Goal: Information Seeking & Learning: Learn about a topic

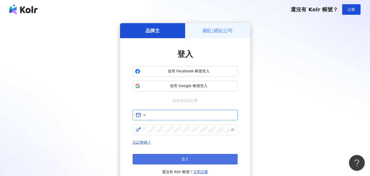
type input "**********"
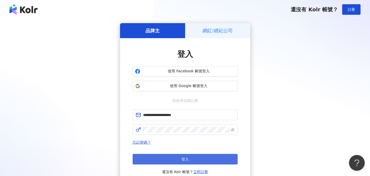
click at [191, 157] on button "登入" at bounding box center [185, 159] width 105 height 11
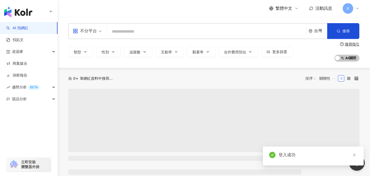
click at [98, 31] on span "不分平台" at bounding box center [87, 31] width 29 height 8
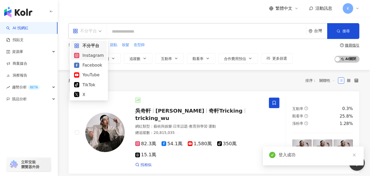
click at [92, 56] on div "Instagram" at bounding box center [89, 55] width 30 height 7
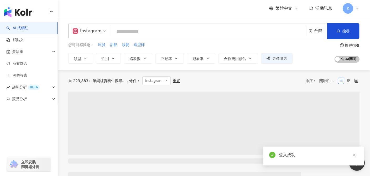
click at [150, 33] on input "search" at bounding box center [208, 32] width 191 height 10
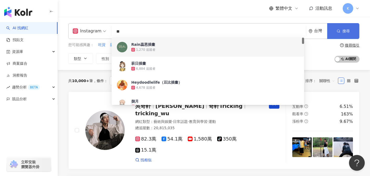
type input "**"
click at [335, 29] on button "搜尋" at bounding box center [343, 31] width 32 height 16
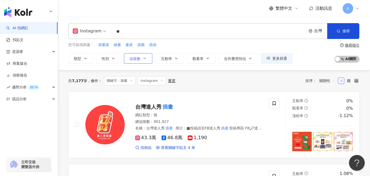
click at [142, 56] on button "追蹤數" at bounding box center [138, 58] width 28 height 11
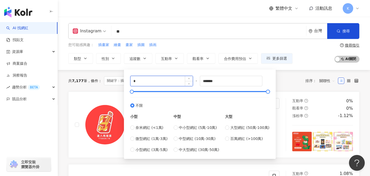
click at [150, 82] on input "*" at bounding box center [161, 81] width 62 height 10
type input "*****"
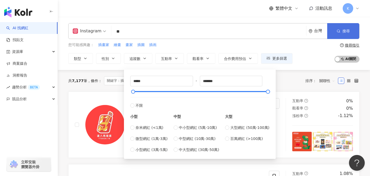
click at [354, 28] on button "搜尋" at bounding box center [343, 31] width 32 height 16
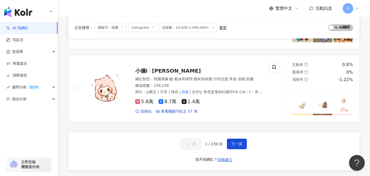
scroll to position [850, 0]
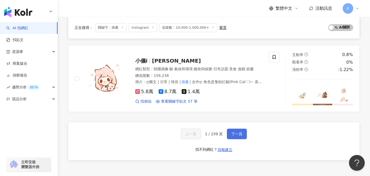
click at [243, 133] on button "下一頁" at bounding box center [237, 133] width 20 height 11
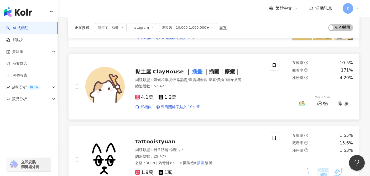
scroll to position [368, 0]
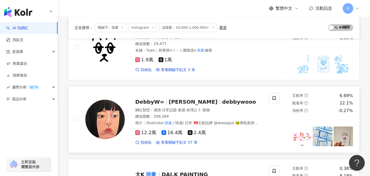
click at [148, 134] on span "12.2萬" at bounding box center [145, 133] width 21 height 6
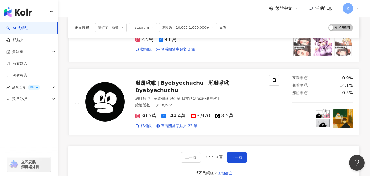
scroll to position [833, 0]
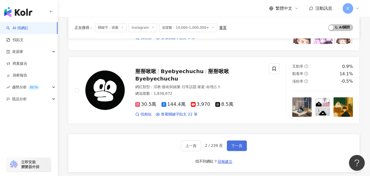
click at [236, 146] on span "下一頁" at bounding box center [236, 145] width 11 height 4
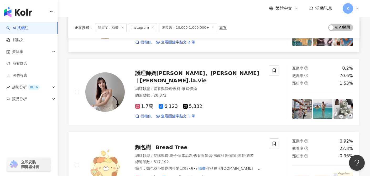
scroll to position [316, 0]
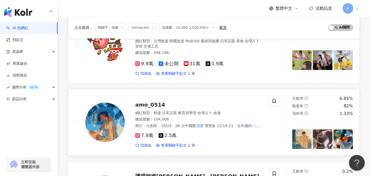
click at [148, 133] on span "7.9萬" at bounding box center [144, 136] width 18 height 6
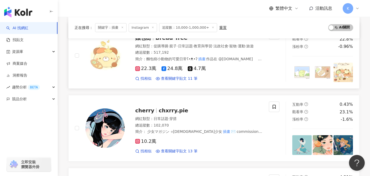
scroll to position [542, 0]
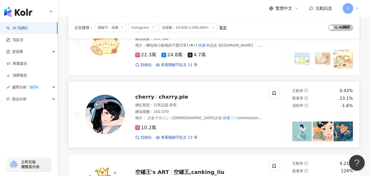
click at [148, 120] on div "10.2萬 找相似 查看關鍵字貼文 13 筆" at bounding box center [198, 129] width 127 height 19
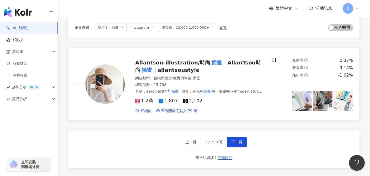
scroll to position [874, 0]
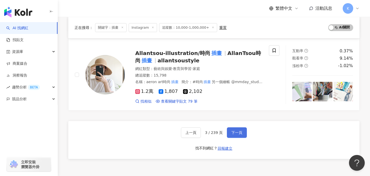
click at [240, 127] on button "下一頁" at bounding box center [237, 132] width 20 height 11
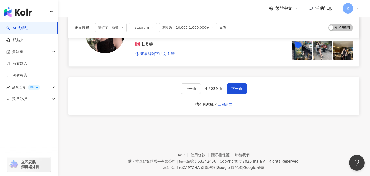
scroll to position [903, 0]
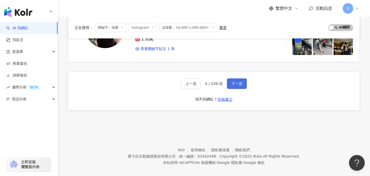
click at [237, 81] on span "下一頁" at bounding box center [236, 83] width 11 height 4
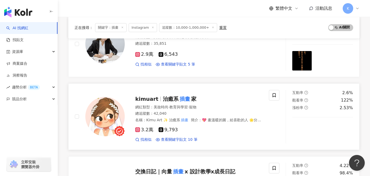
scroll to position [399, 0]
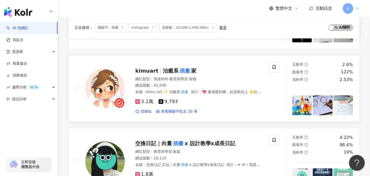
click at [143, 103] on span "3.2萬" at bounding box center [144, 102] width 18 height 6
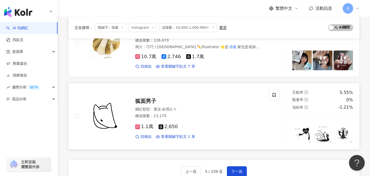
scroll to position [831, 0]
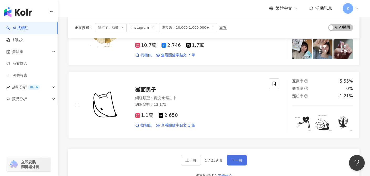
click at [232, 155] on button "下一頁" at bounding box center [237, 160] width 20 height 11
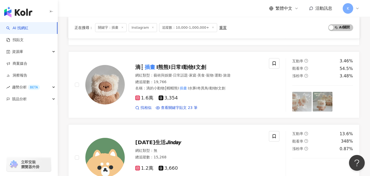
scroll to position [0, 0]
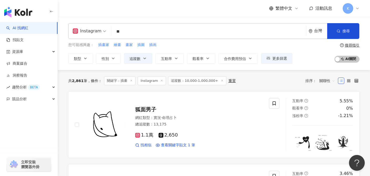
click at [149, 34] on input "**" at bounding box center [208, 32] width 191 height 10
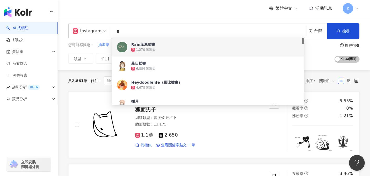
type input "*"
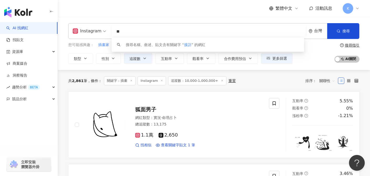
type input "*"
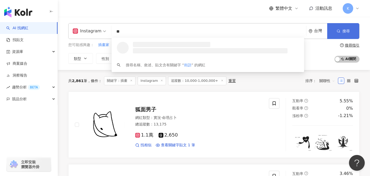
type input "**"
click at [346, 34] on button "搜尋" at bounding box center [343, 31] width 32 height 16
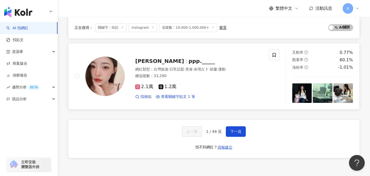
scroll to position [847, 0]
click at [233, 134] on button "下一頁" at bounding box center [236, 131] width 20 height 11
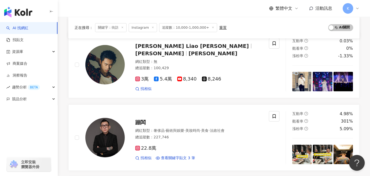
scroll to position [0, 0]
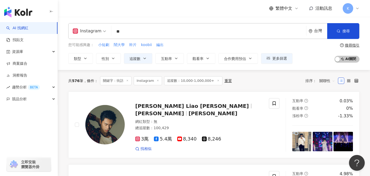
click at [327, 81] on span "關聯性" at bounding box center [327, 80] width 16 height 8
click at [331, 135] on div "關鍵字" at bounding box center [327, 136] width 13 height 6
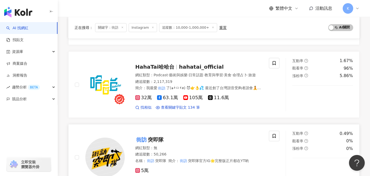
scroll to position [167, 0]
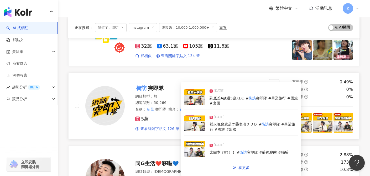
click at [152, 131] on span "查看關鍵字貼文 126 筆" at bounding box center [159, 128] width 39 height 5
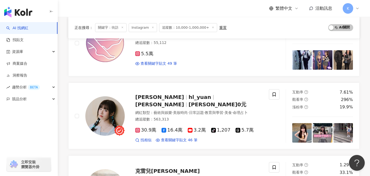
scroll to position [602, 0]
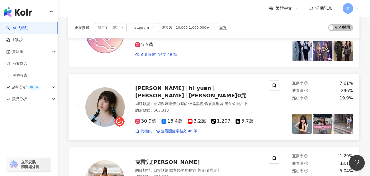
click at [143, 120] on span "30.9萬" at bounding box center [145, 121] width 21 height 6
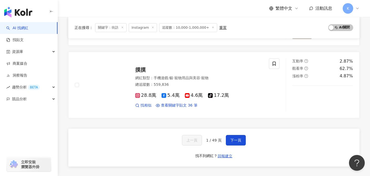
scroll to position [855, 0]
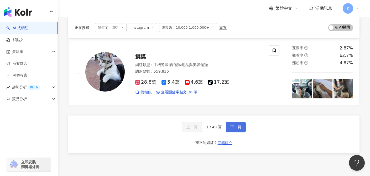
click at [233, 132] on button "下一頁" at bounding box center [236, 127] width 20 height 11
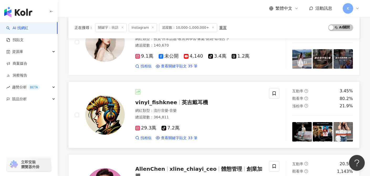
scroll to position [121, 0]
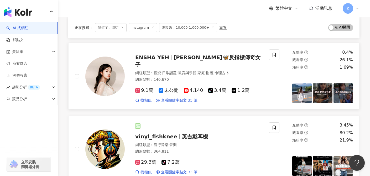
click at [145, 87] on span "9.1萬" at bounding box center [144, 90] width 18 height 6
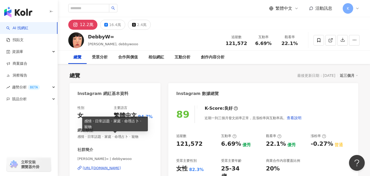
scroll to position [48, 0]
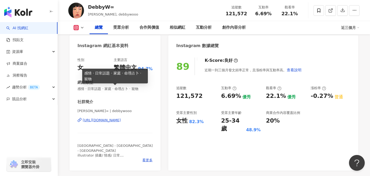
click at [121, 122] on div "https://www.instagram.com/debbywooo/" at bounding box center [102, 120] width 38 height 5
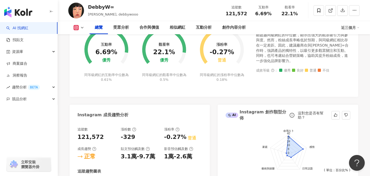
scroll to position [227, 0]
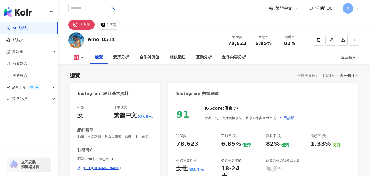
scroll to position [48, 0]
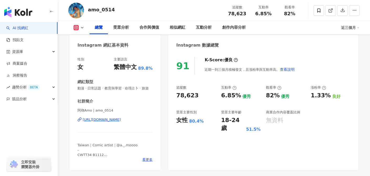
click at [114, 122] on div "https://www.instagram.com/amo_0514/" at bounding box center [102, 119] width 38 height 5
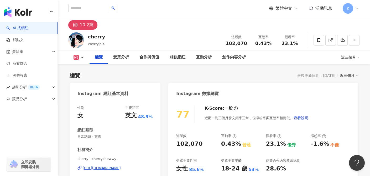
click at [121, 165] on div "https://www.instagram.com/cherrychewwy/" at bounding box center [102, 167] width 38 height 5
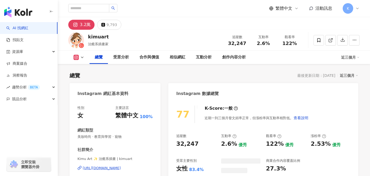
scroll to position [13, 0]
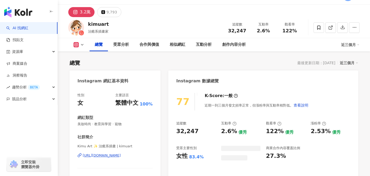
click at [121, 153] on div "[URL][DOMAIN_NAME]" at bounding box center [102, 155] width 38 height 5
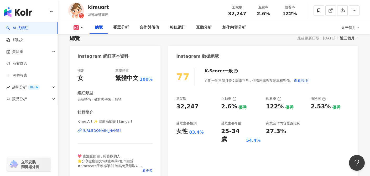
scroll to position [0, 0]
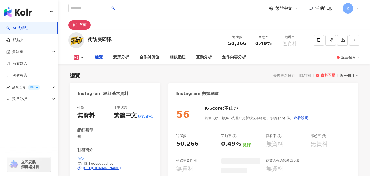
type input "**"
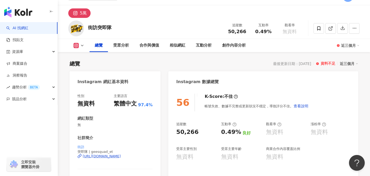
scroll to position [39, 0]
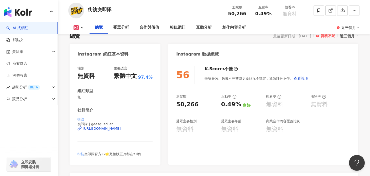
click at [121, 128] on div "[URL][DOMAIN_NAME]" at bounding box center [102, 128] width 38 height 5
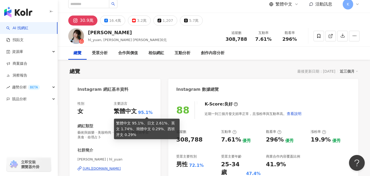
scroll to position [11, 0]
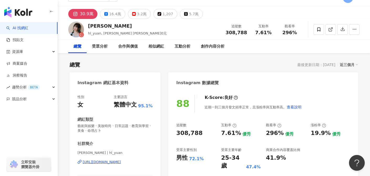
click at [114, 162] on div "[URL][DOMAIN_NAME]" at bounding box center [102, 161] width 38 height 5
